Goal: Navigation & Orientation: Find specific page/section

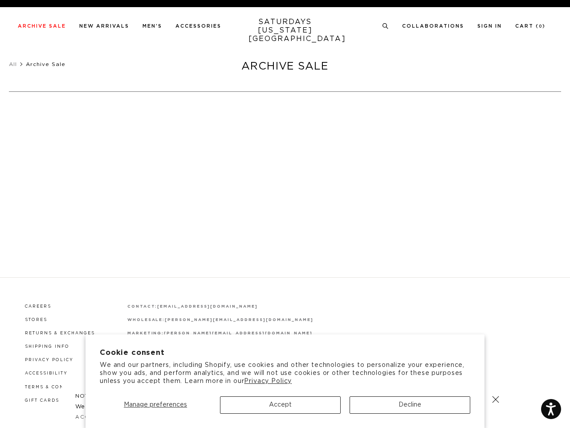
click at [285, 214] on div at bounding box center [284, 165] width 561 height 101
click at [155, 404] on span "Manage preferences" at bounding box center [155, 404] width 63 height 6
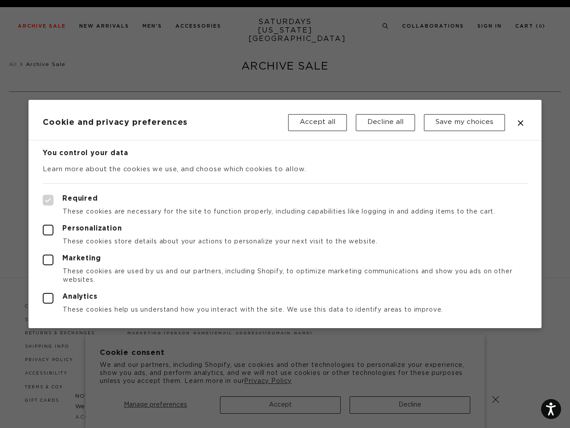
click at [280, 404] on div at bounding box center [285, 214] width 570 height 428
click at [410, 404] on div at bounding box center [285, 214] width 570 height 428
click at [386, 26] on div at bounding box center [285, 214] width 570 height 428
click at [106, 108] on header "Cookie and privacy preferences Accept all Decline all Save my choices" at bounding box center [285, 120] width 513 height 41
click at [496, 399] on div at bounding box center [285, 214] width 570 height 428
